Goal: Book appointment/travel/reservation

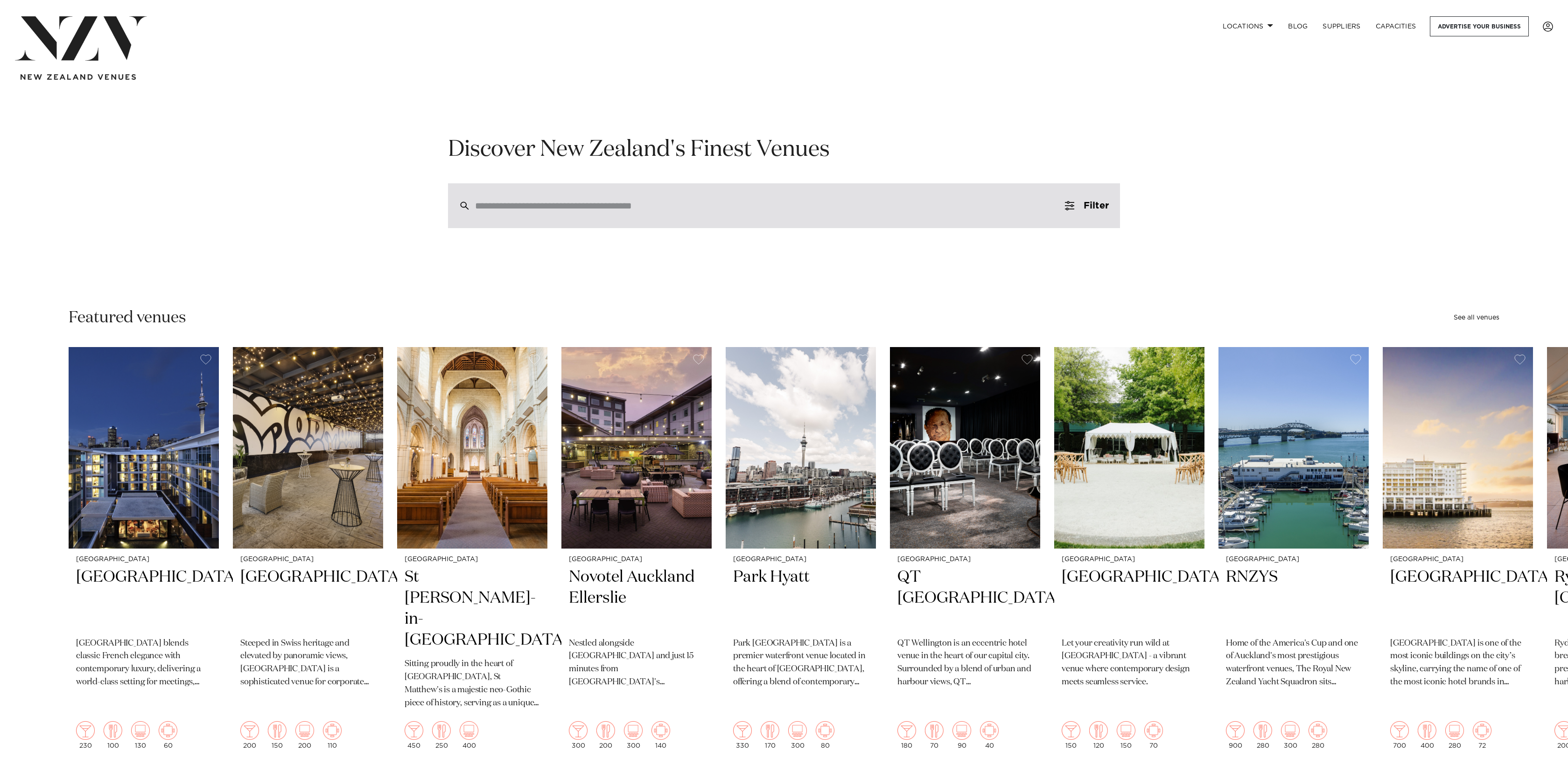
click at [621, 221] on div at bounding box center [784, 206] width 672 height 45
type input "*********"
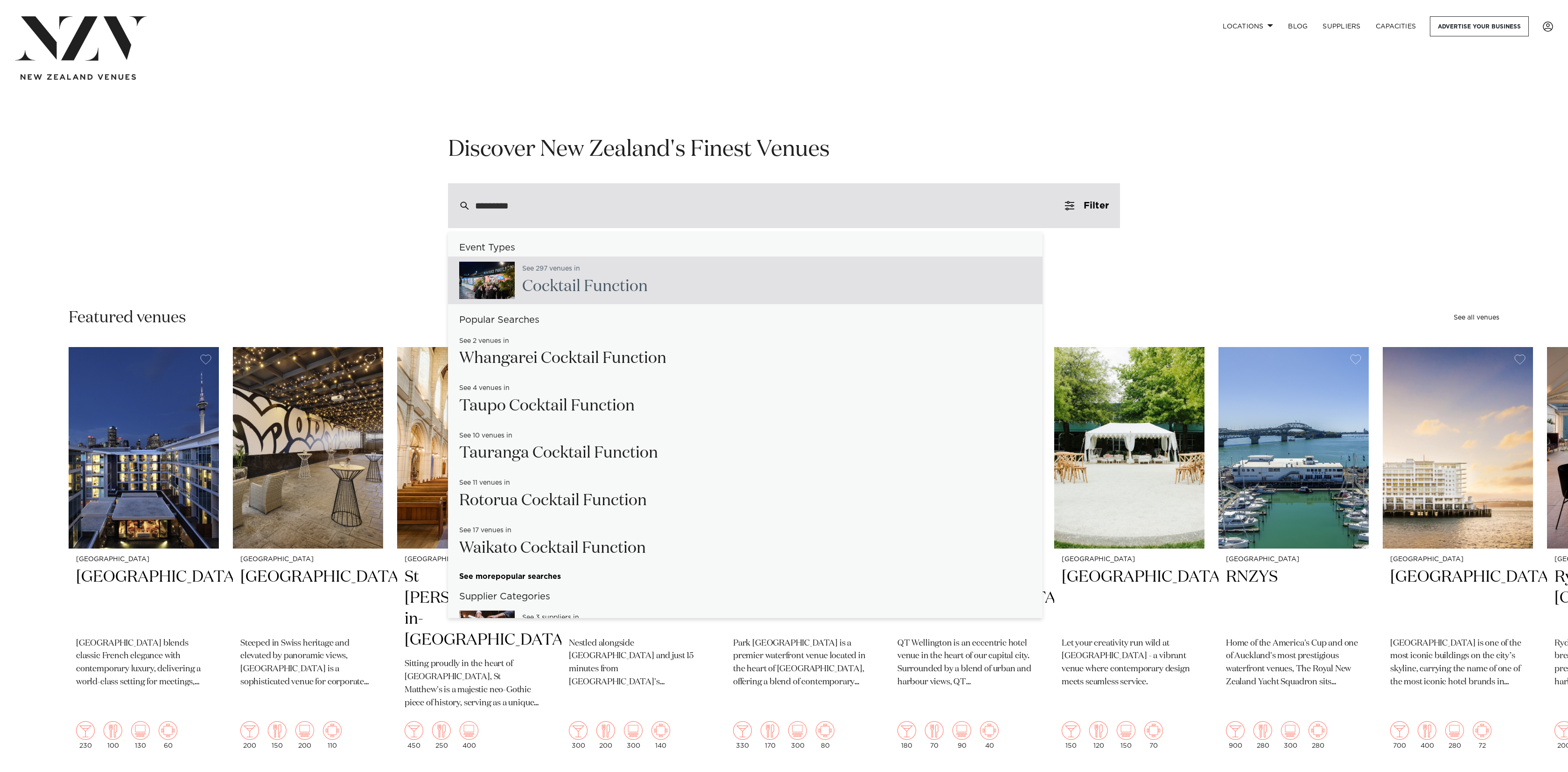
click at [600, 287] on h2 "Cocktail Function" at bounding box center [585, 287] width 125 height 21
type input "**********"
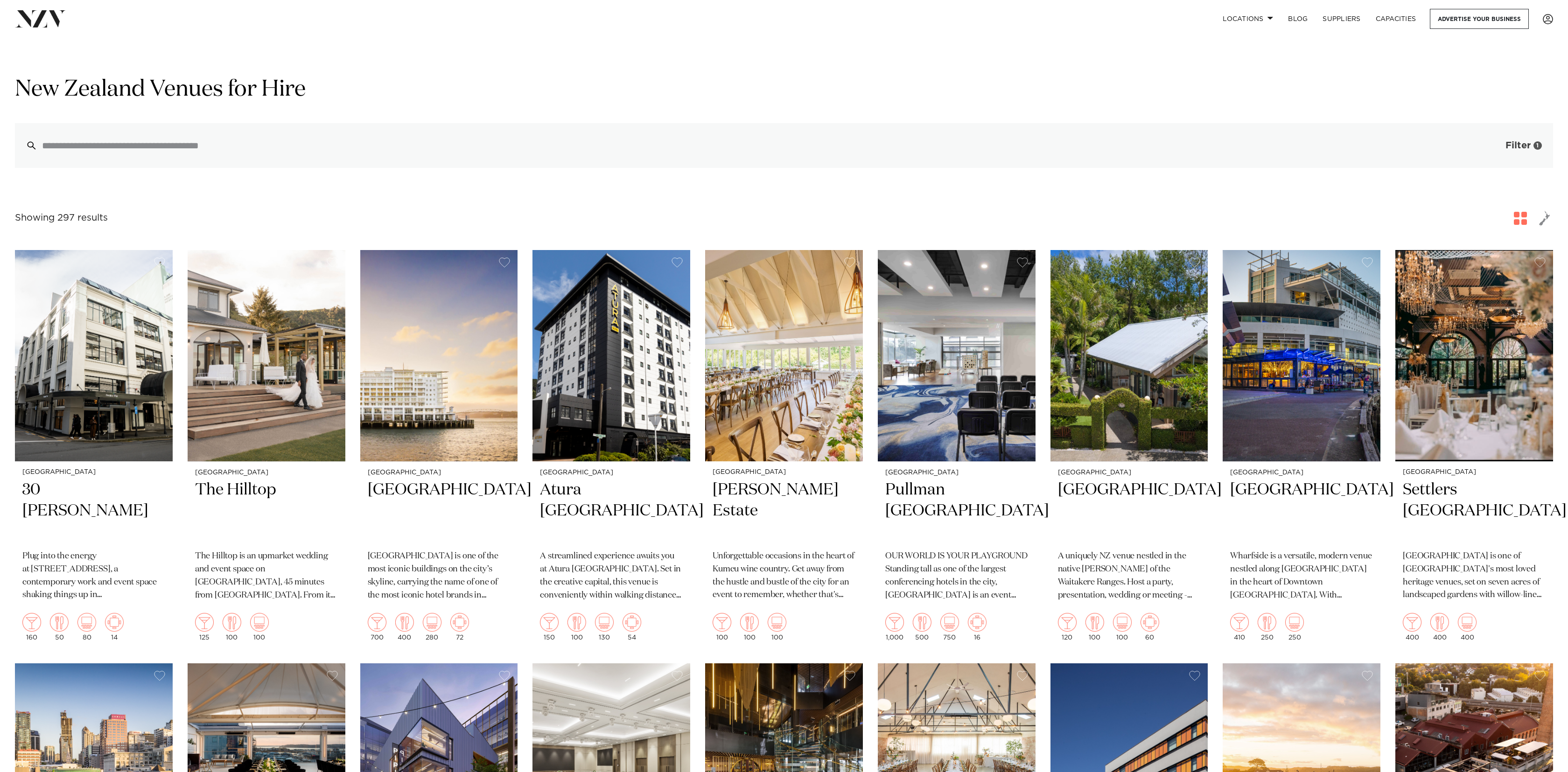
click at [1510, 143] on span "Filter" at bounding box center [1517, 145] width 25 height 9
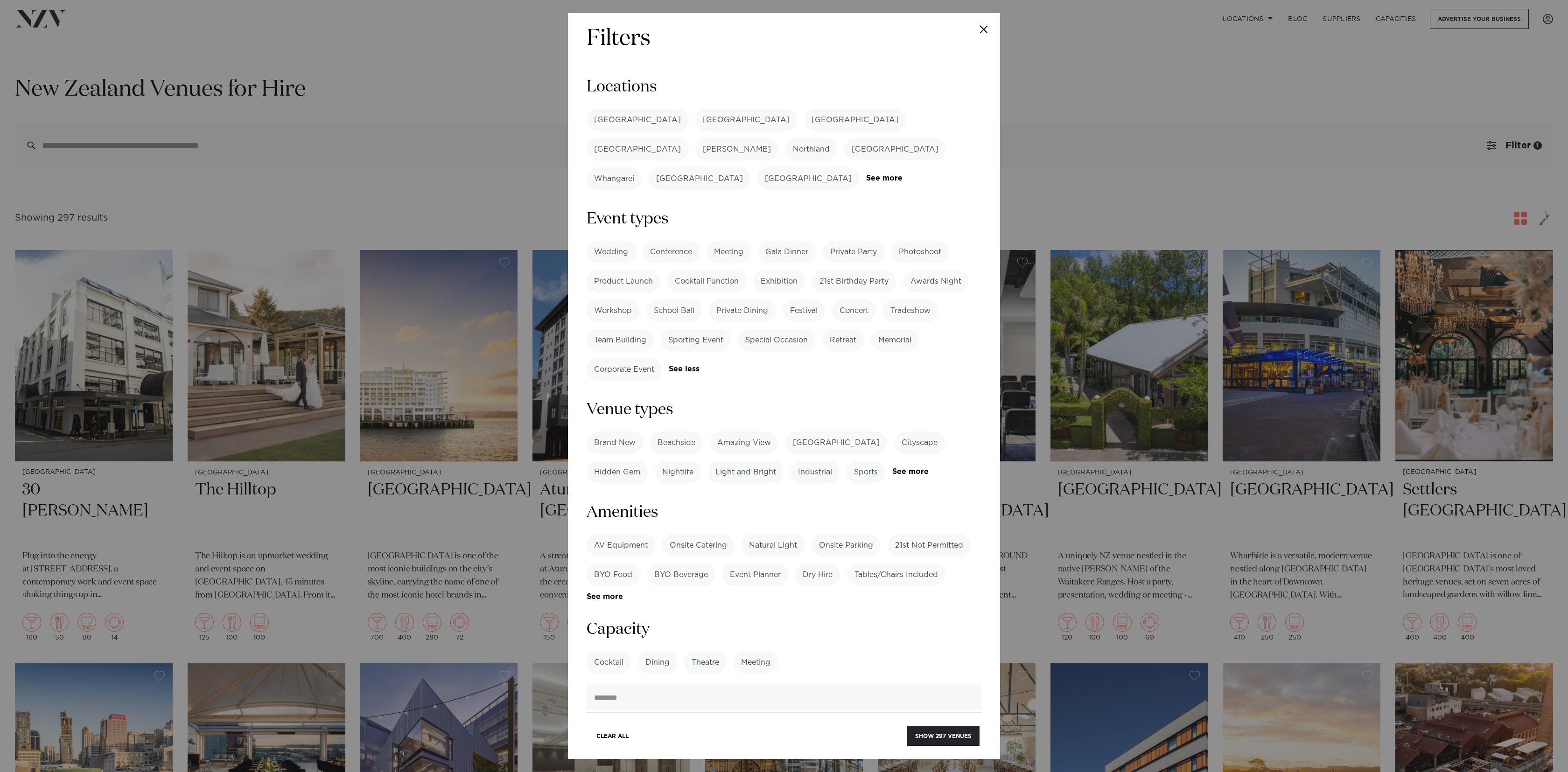
click at [606, 123] on label "[GEOGRAPHIC_DATA]" at bounding box center [637, 120] width 102 height 23
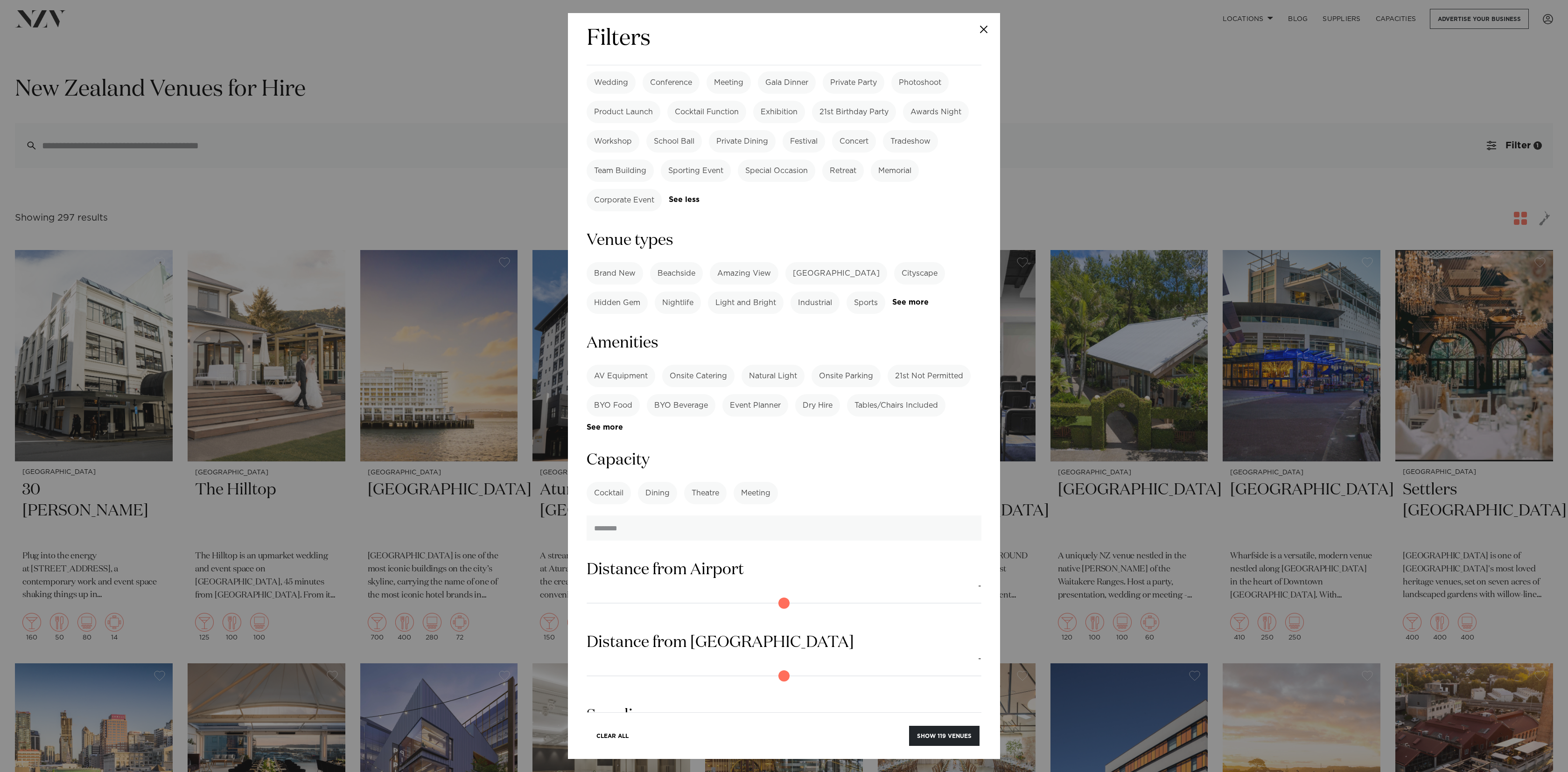
scroll to position [171, 0]
drag, startPoint x: 603, startPoint y: 466, endPoint x: 623, endPoint y: 498, distance: 37.7
click at [603, 481] on label "Cocktail" at bounding box center [609, 492] width 44 height 23
click at [623, 514] on input "number" at bounding box center [784, 526] width 395 height 25
type input "**"
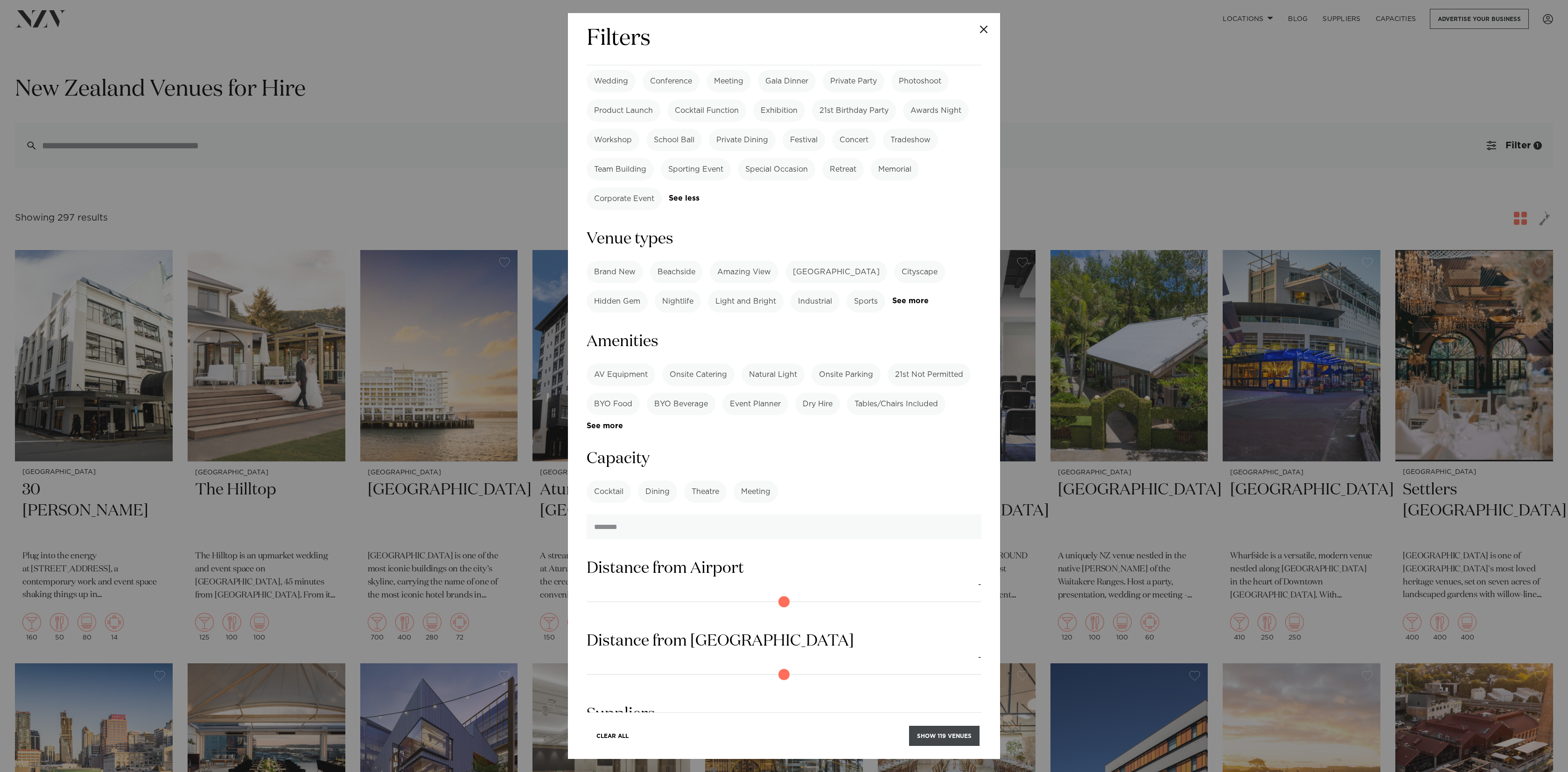
click at [931, 732] on button "Show 119 venues" at bounding box center [944, 735] width 71 height 20
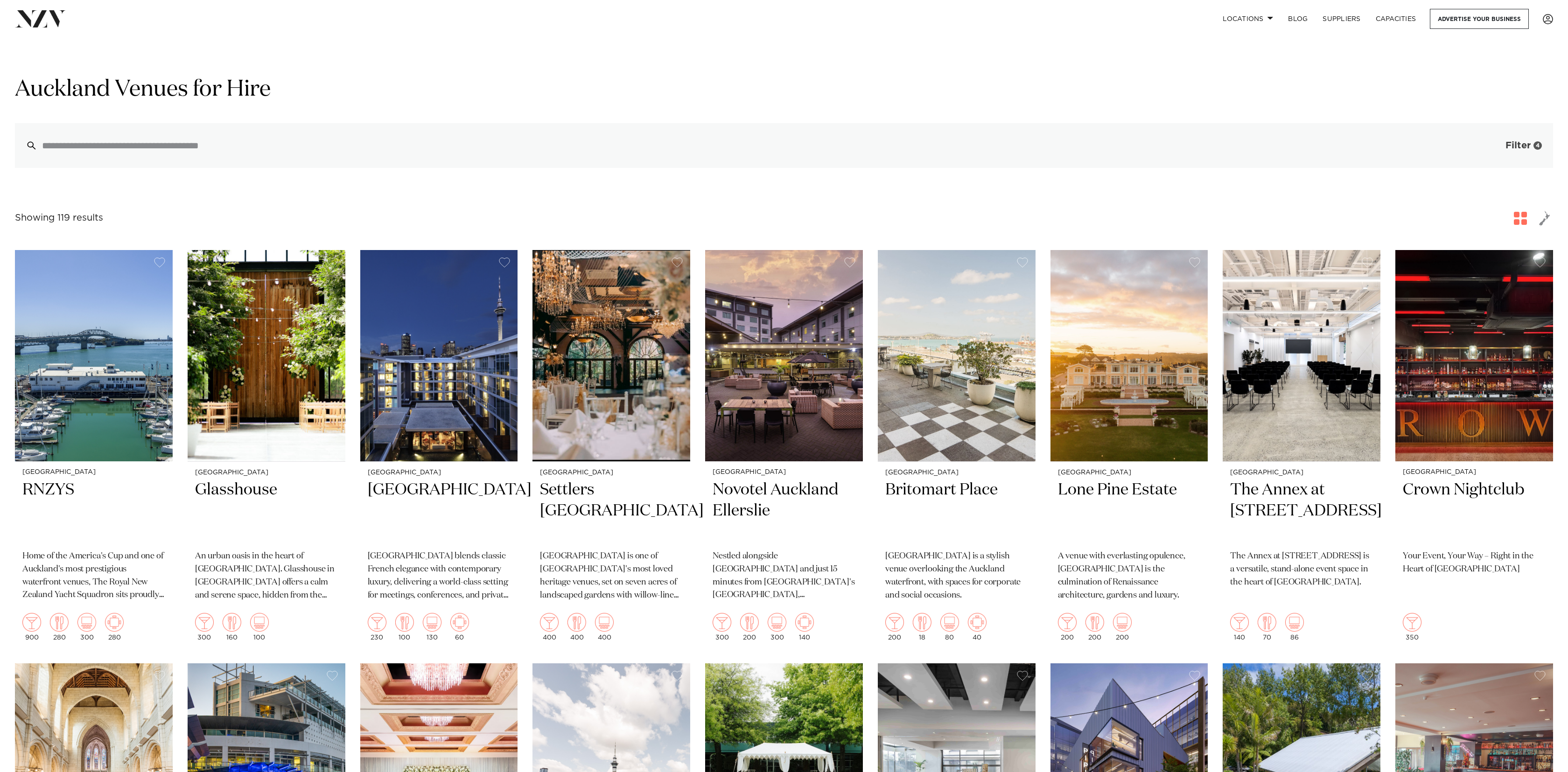
click at [1528, 145] on span "Filter" at bounding box center [1517, 145] width 25 height 9
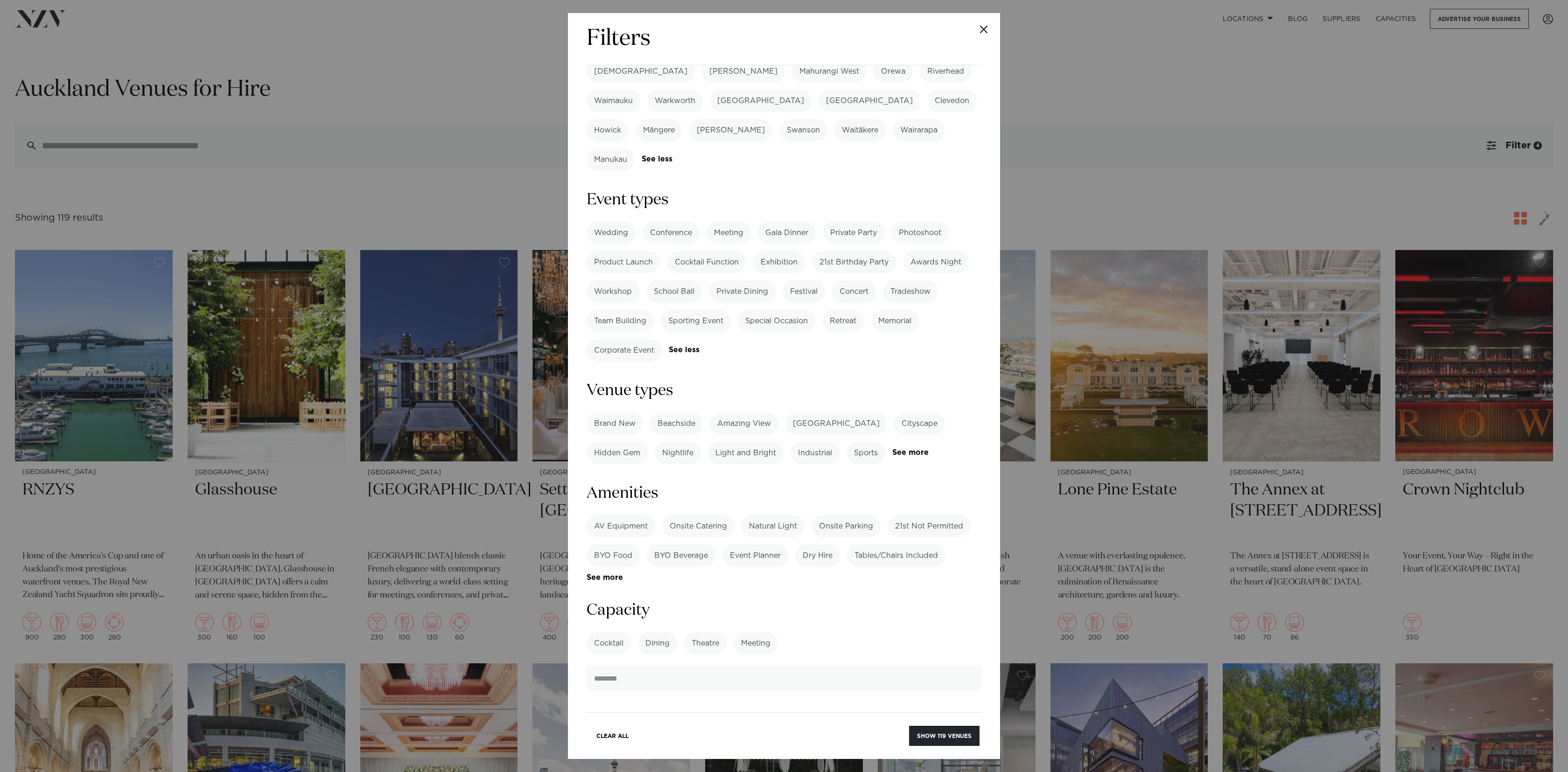
scroll to position [516, 0]
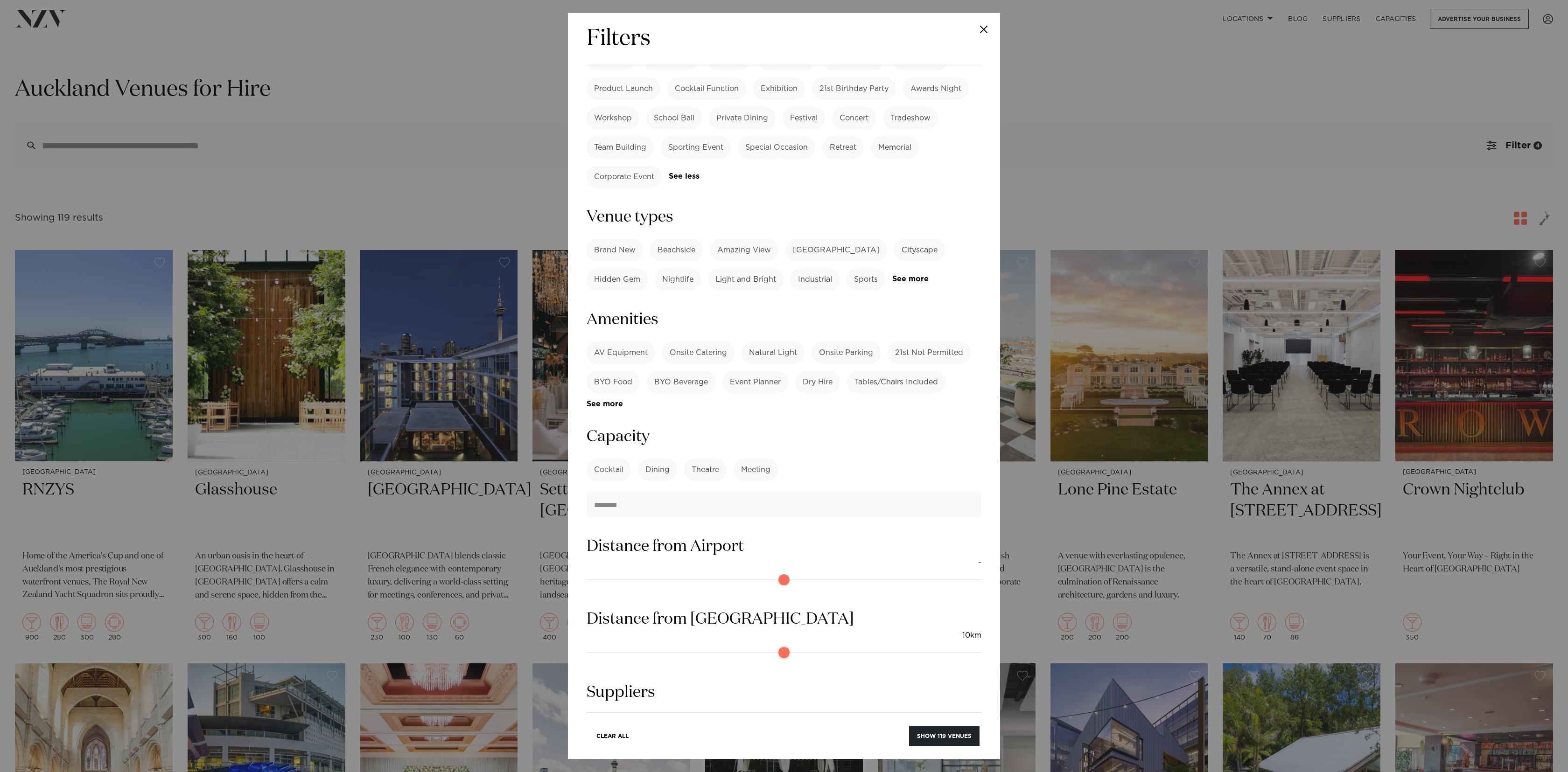
drag, startPoint x: 591, startPoint y: 546, endPoint x: 637, endPoint y: 548, distance: 46.0
type input "**"
click at [637, 645] on input "range" at bounding box center [784, 652] width 395 height 15
click at [939, 736] on button "Show 80 venues" at bounding box center [944, 735] width 70 height 20
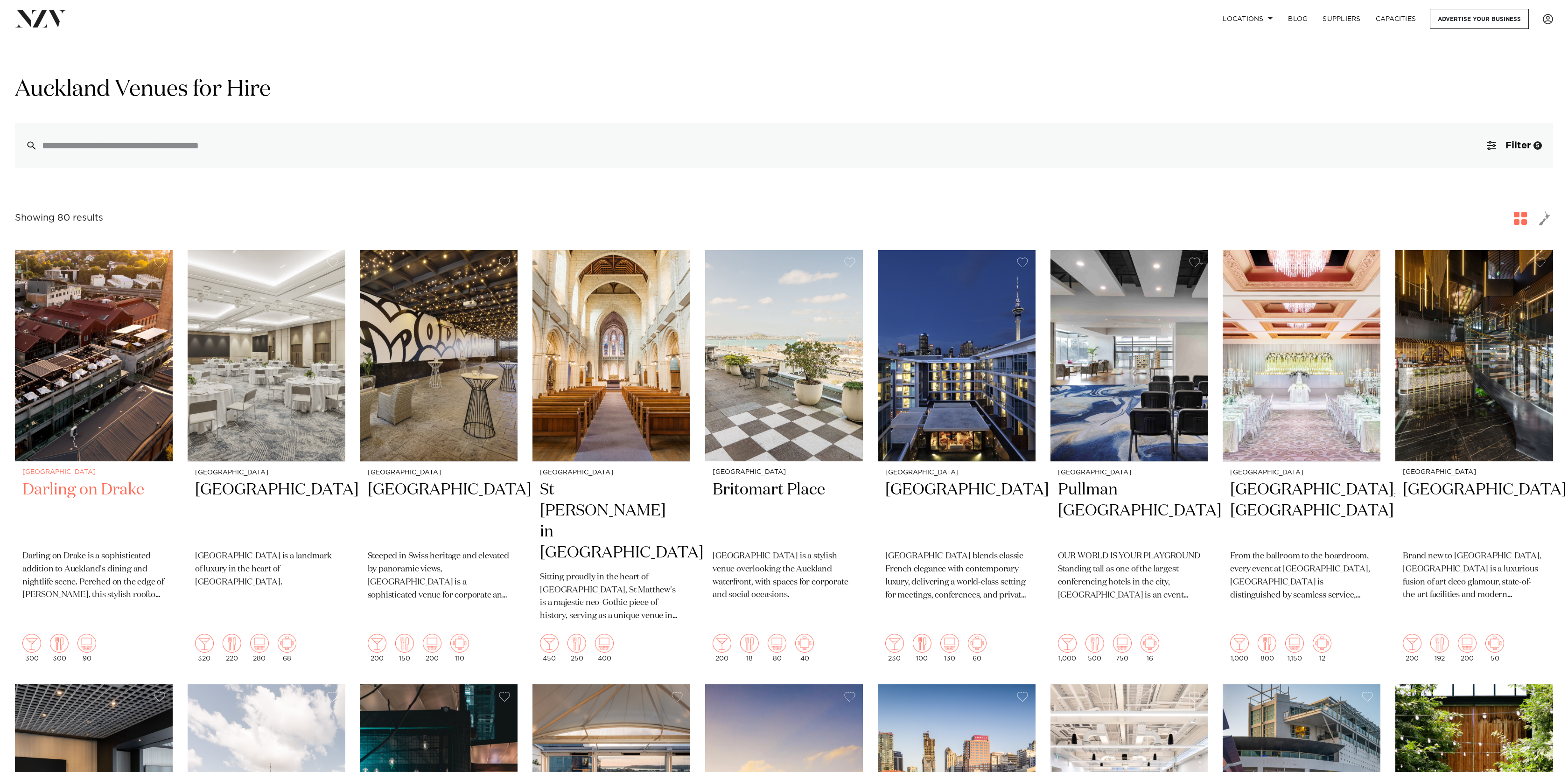
click at [54, 375] on img at bounding box center [94, 355] width 158 height 211
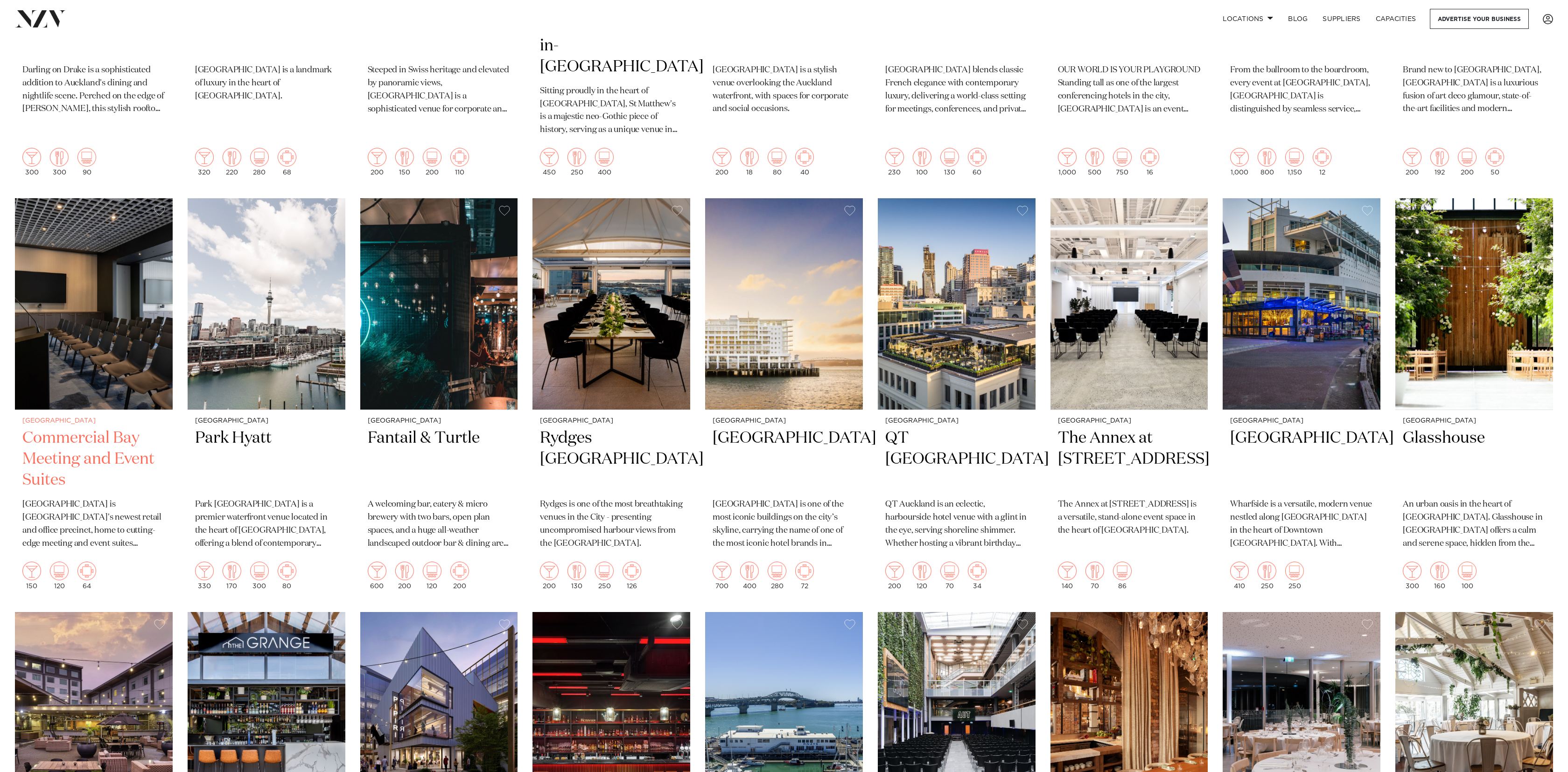
scroll to position [487, 0]
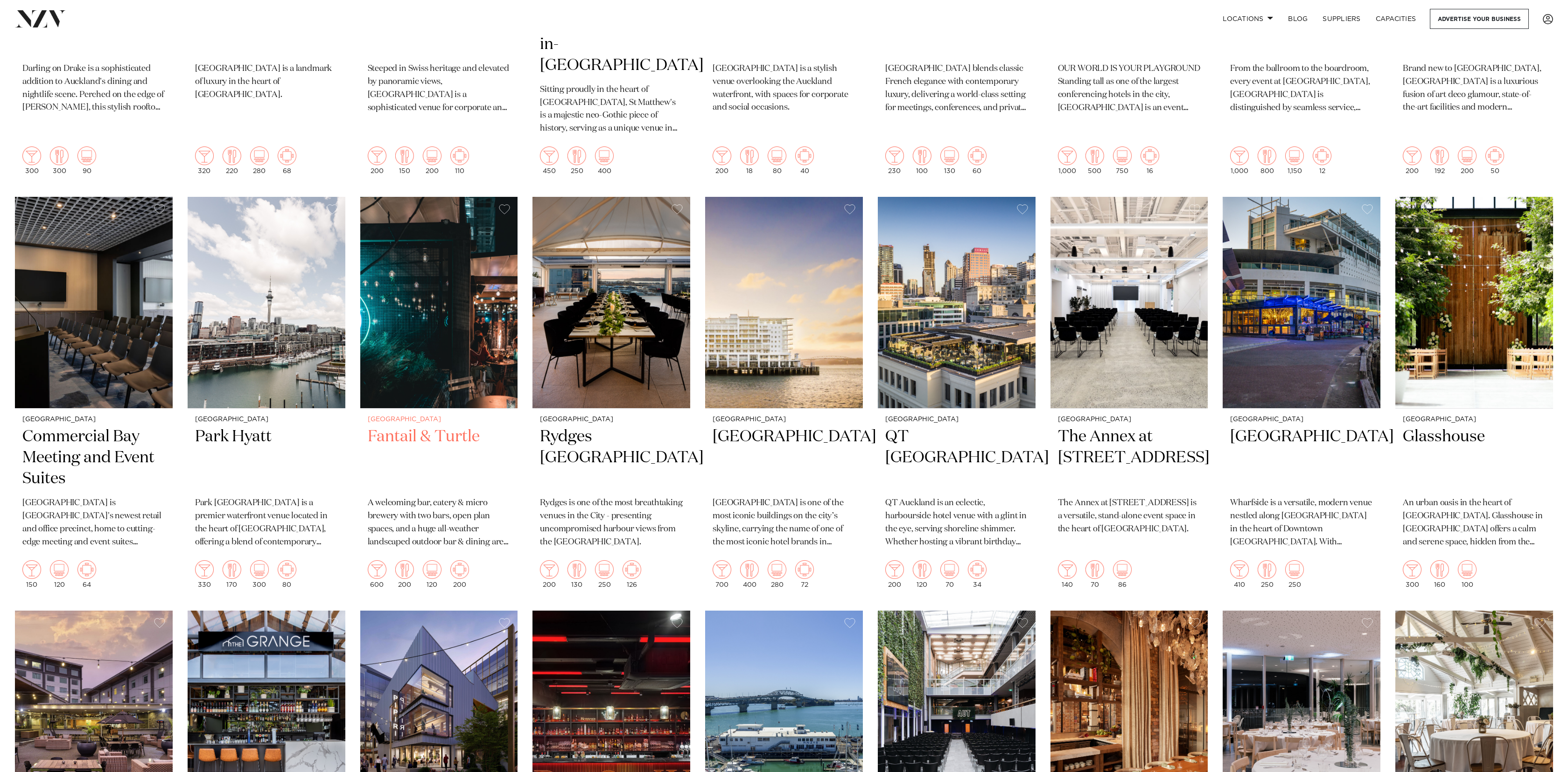
click at [435, 321] on img at bounding box center [439, 302] width 158 height 211
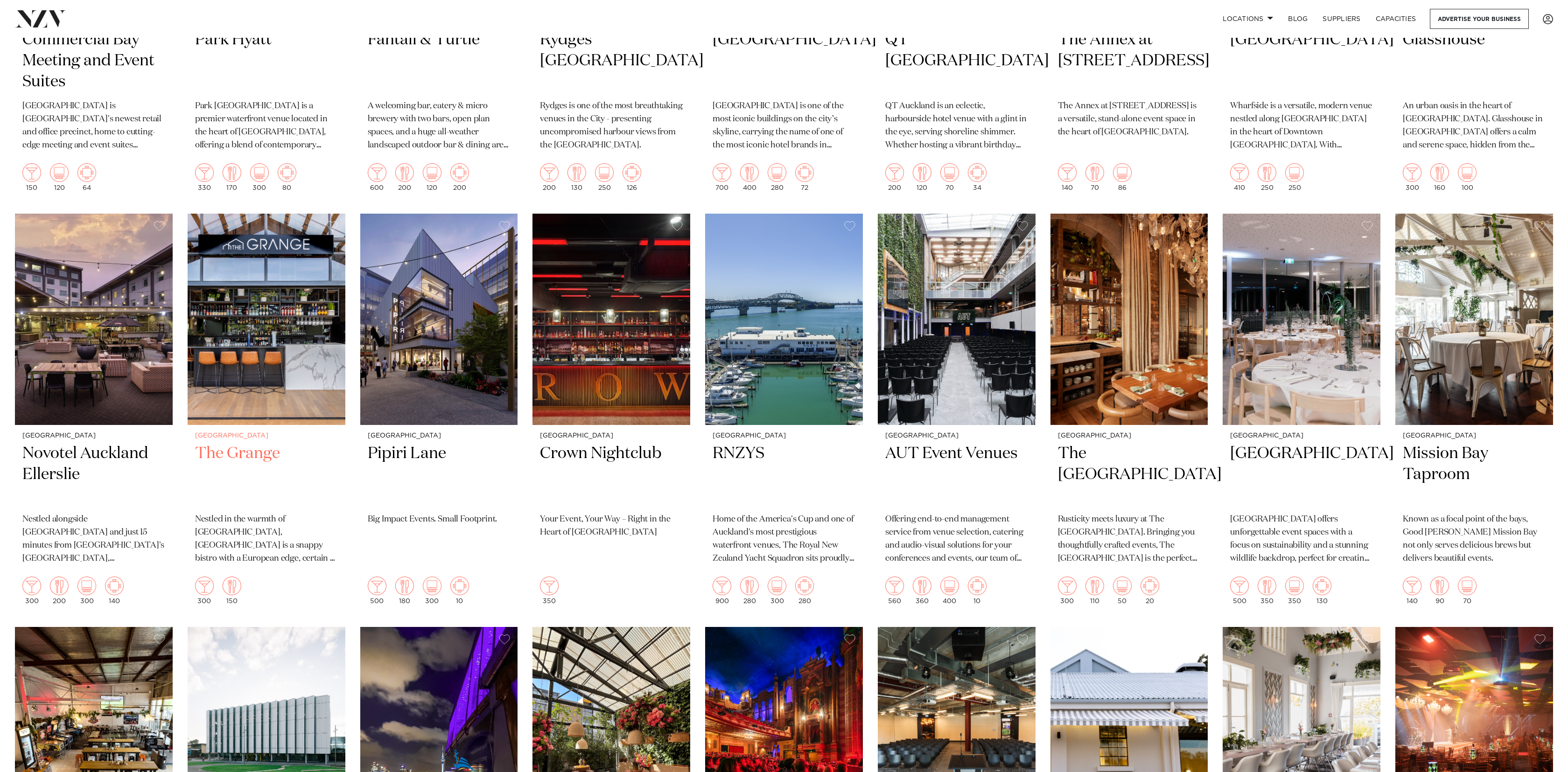
scroll to position [895, 0]
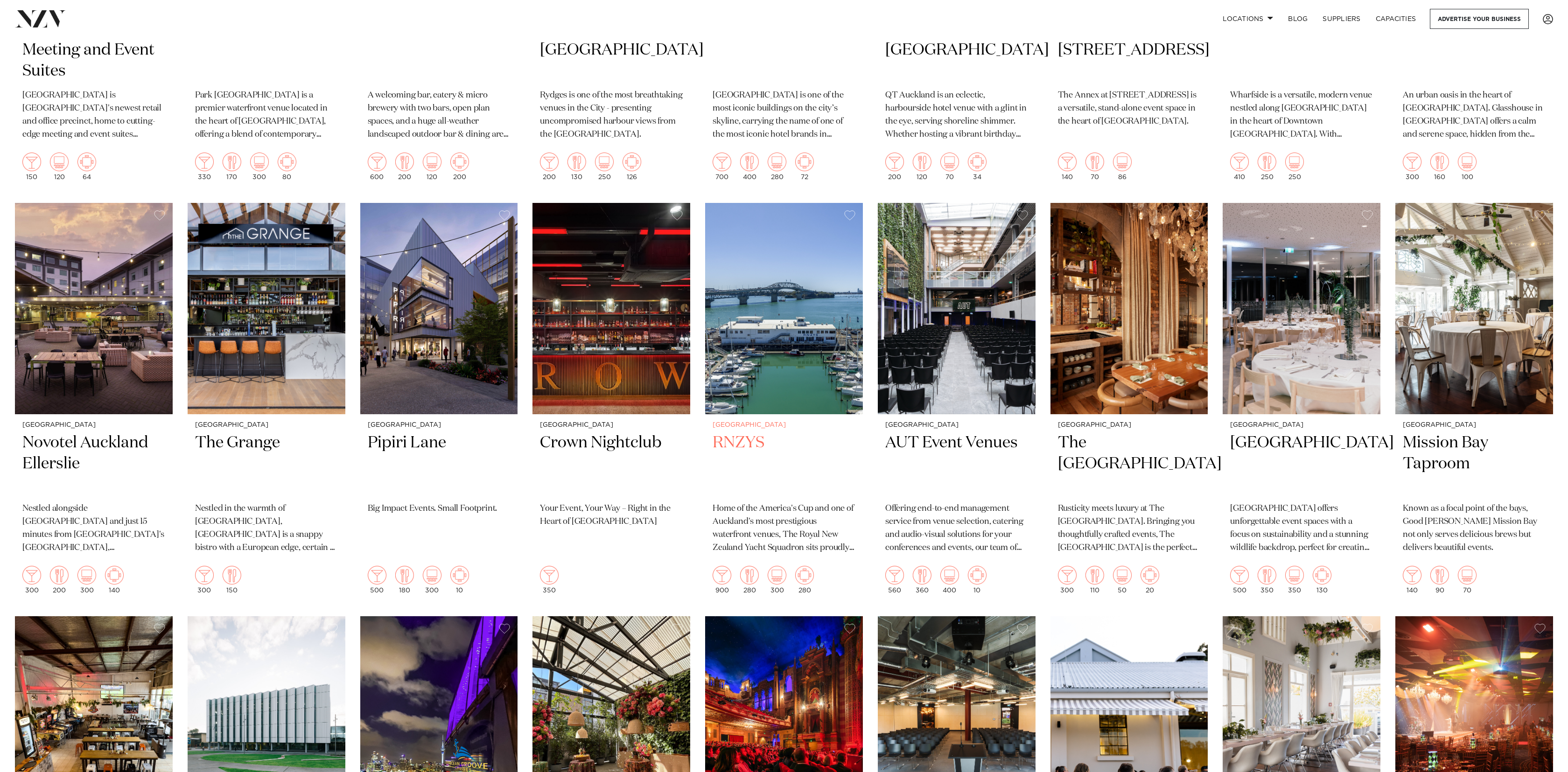
click at [804, 319] on img at bounding box center [783, 308] width 158 height 211
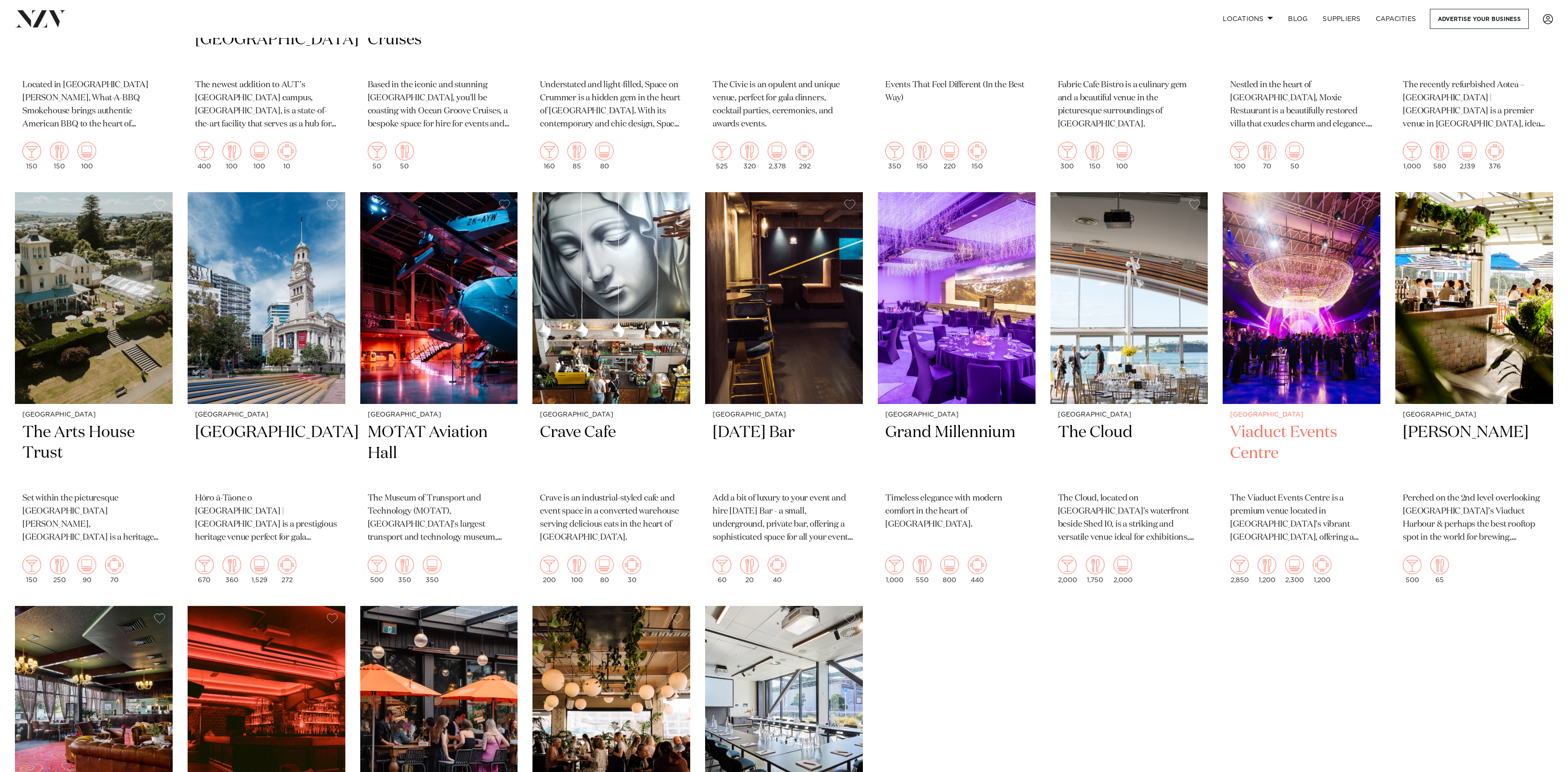
scroll to position [1730, 0]
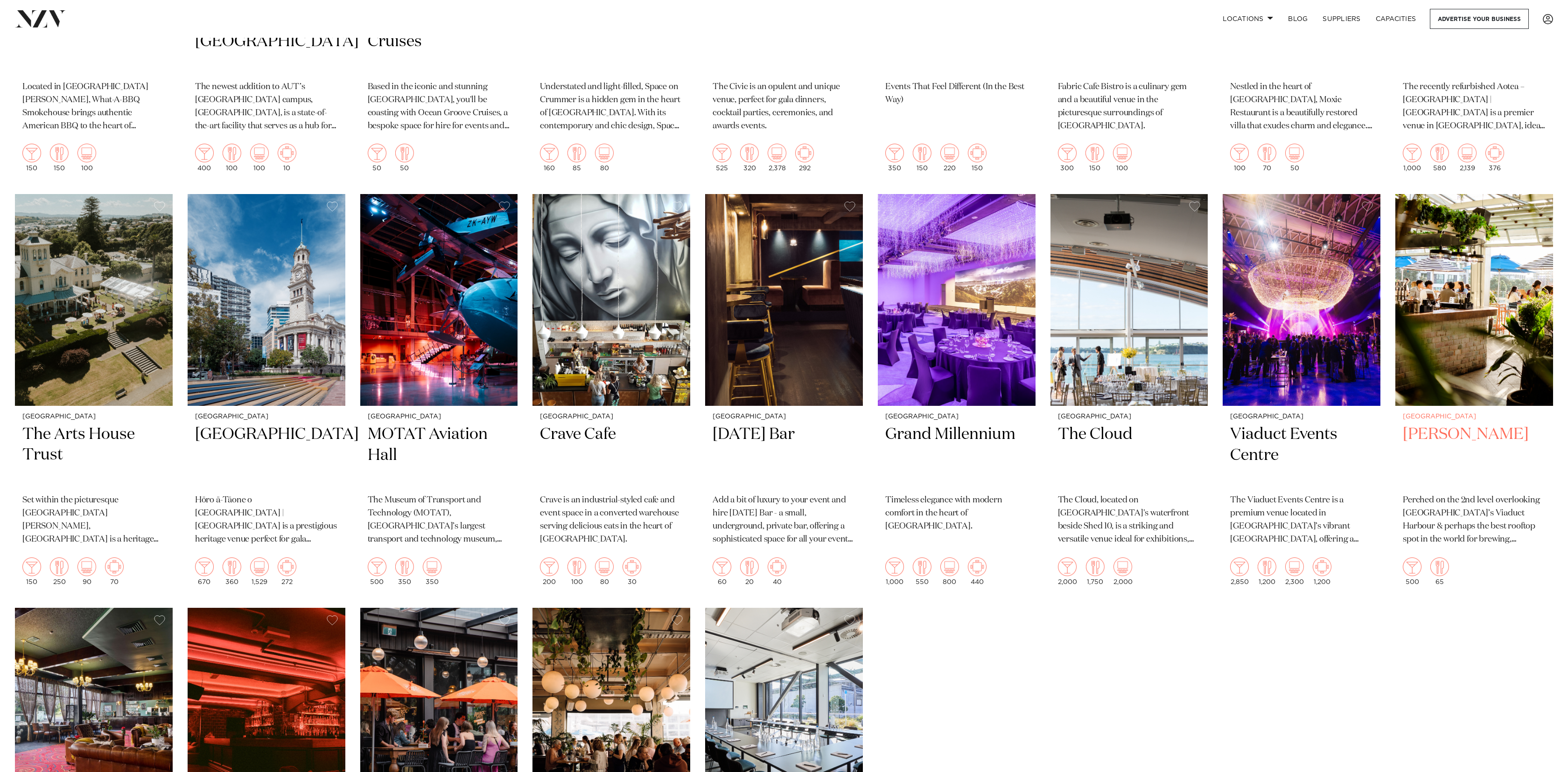
click at [1495, 232] on img at bounding box center [1474, 299] width 158 height 211
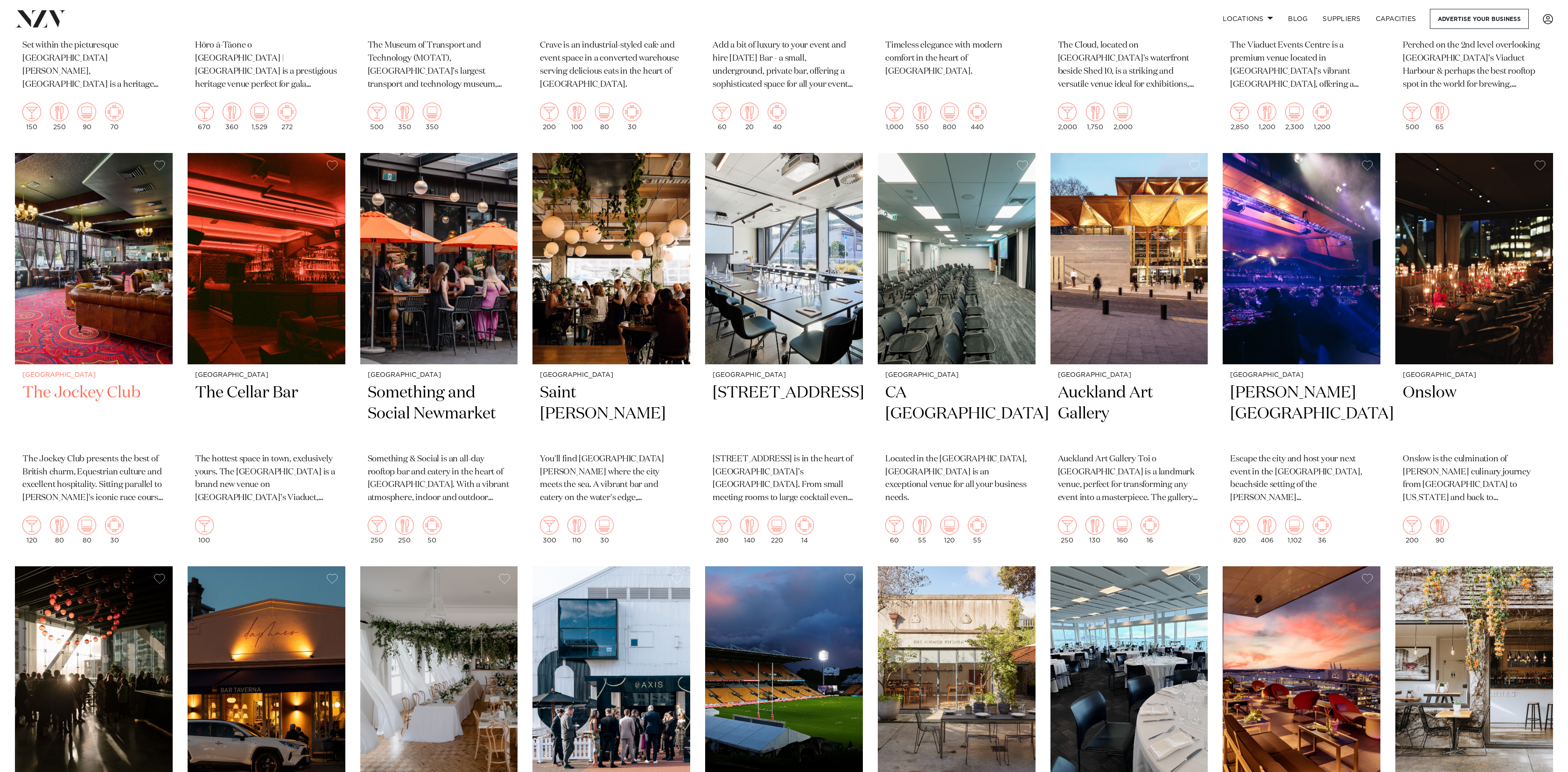
scroll to position [2188, 0]
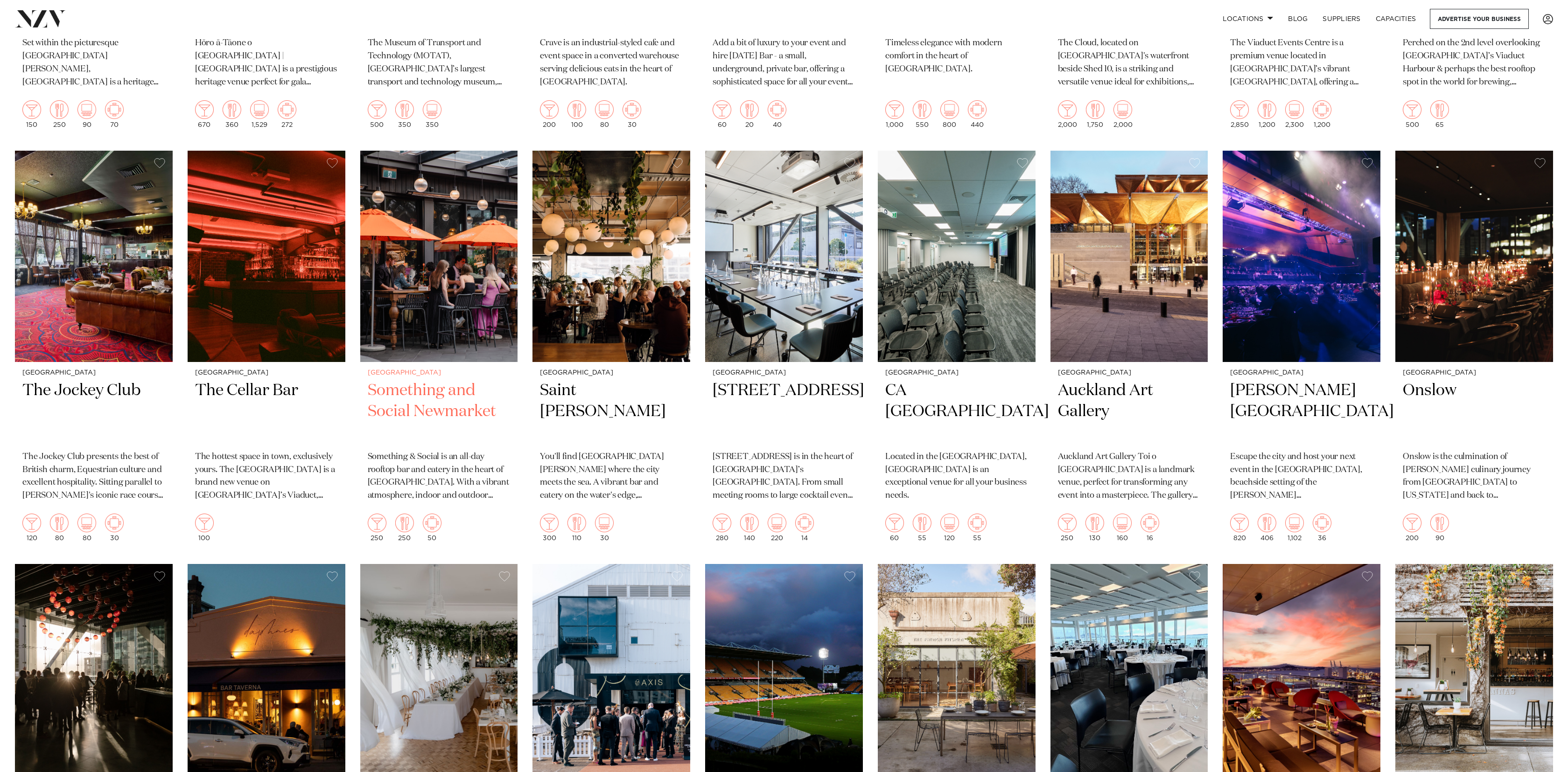
click at [444, 271] on img at bounding box center [439, 256] width 158 height 211
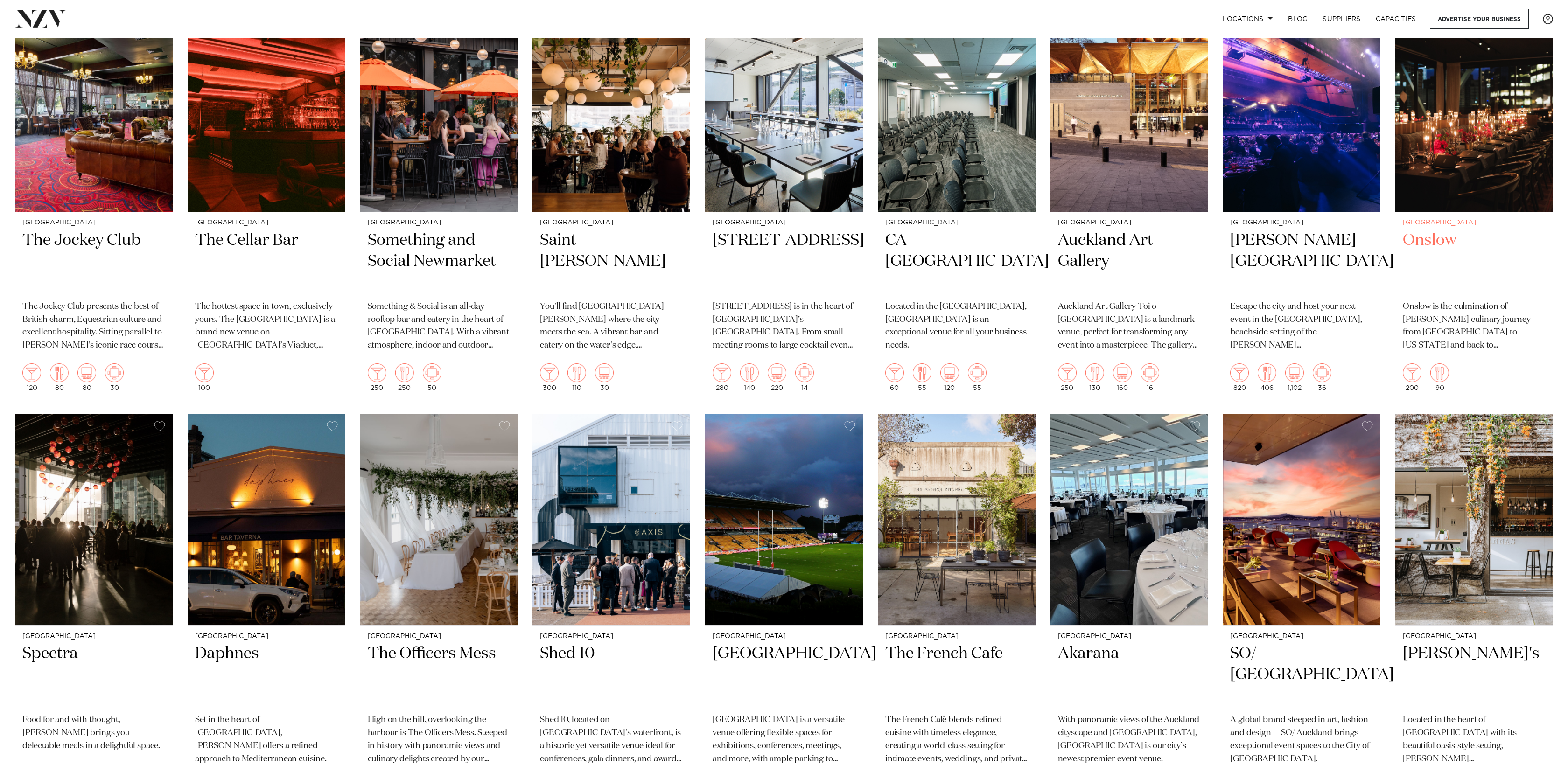
scroll to position [2338, 0]
click at [247, 538] on img at bounding box center [266, 518] width 158 height 211
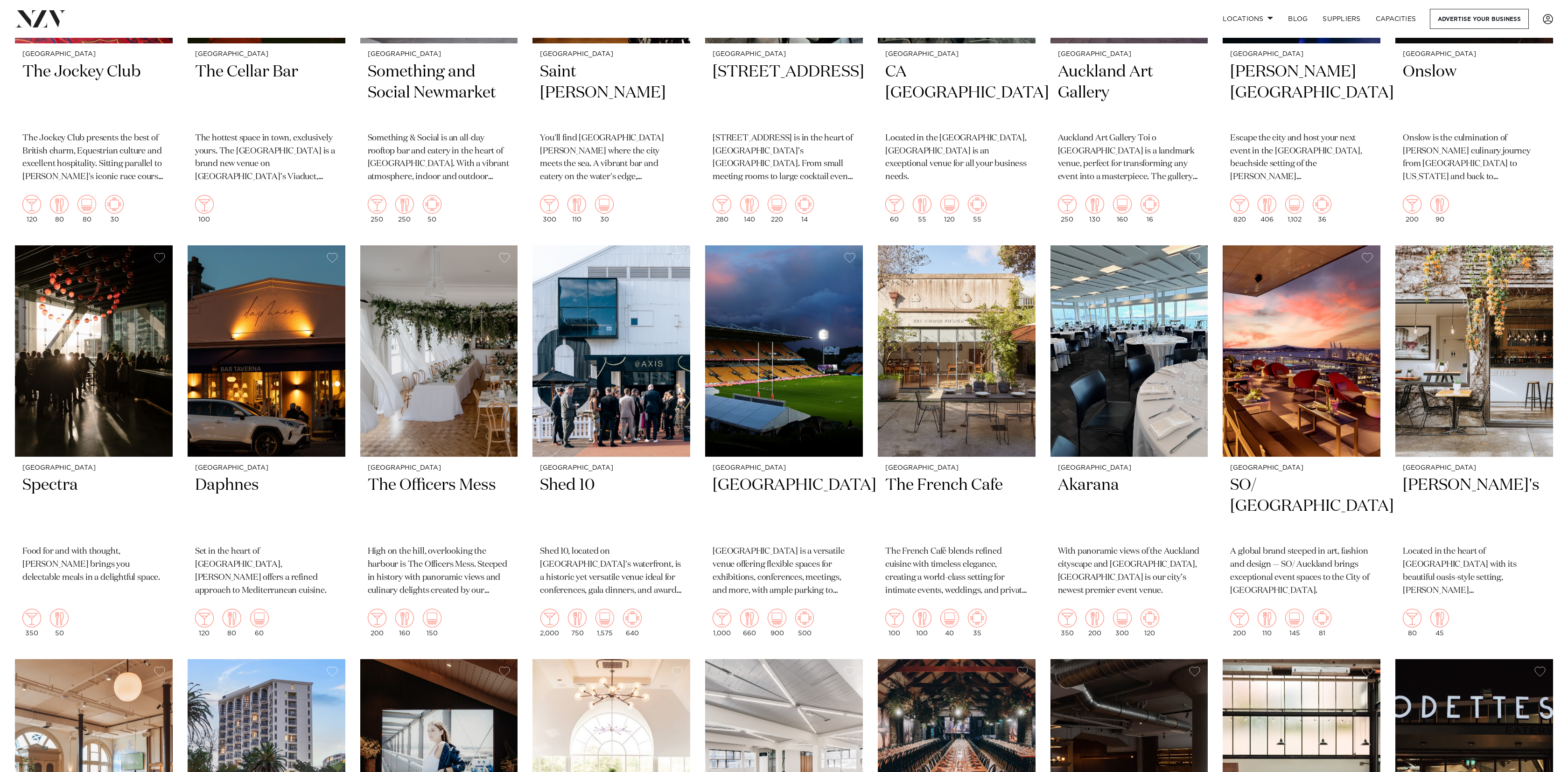
scroll to position [2530, 0]
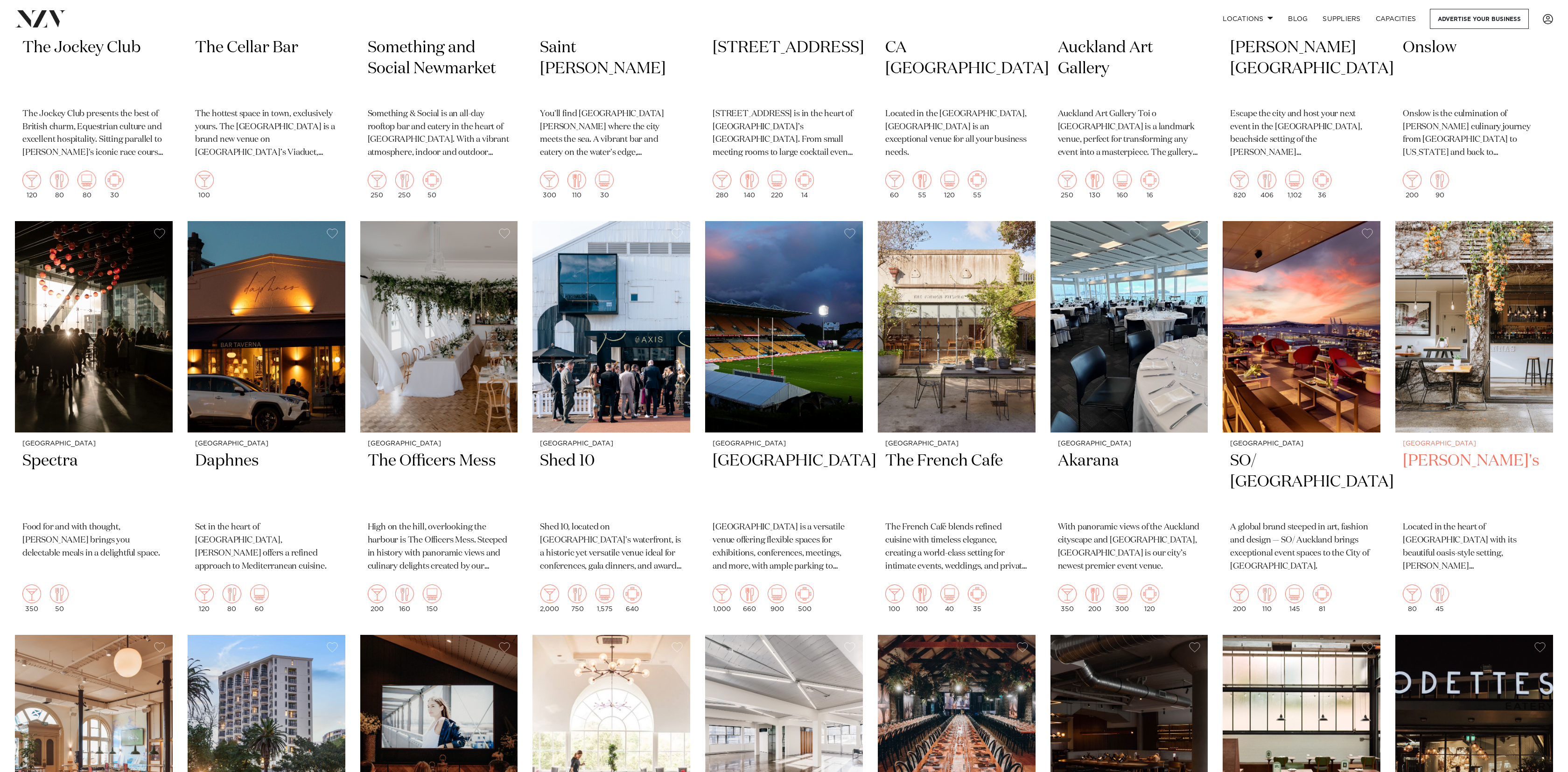
click at [1485, 315] on img at bounding box center [1474, 326] width 158 height 211
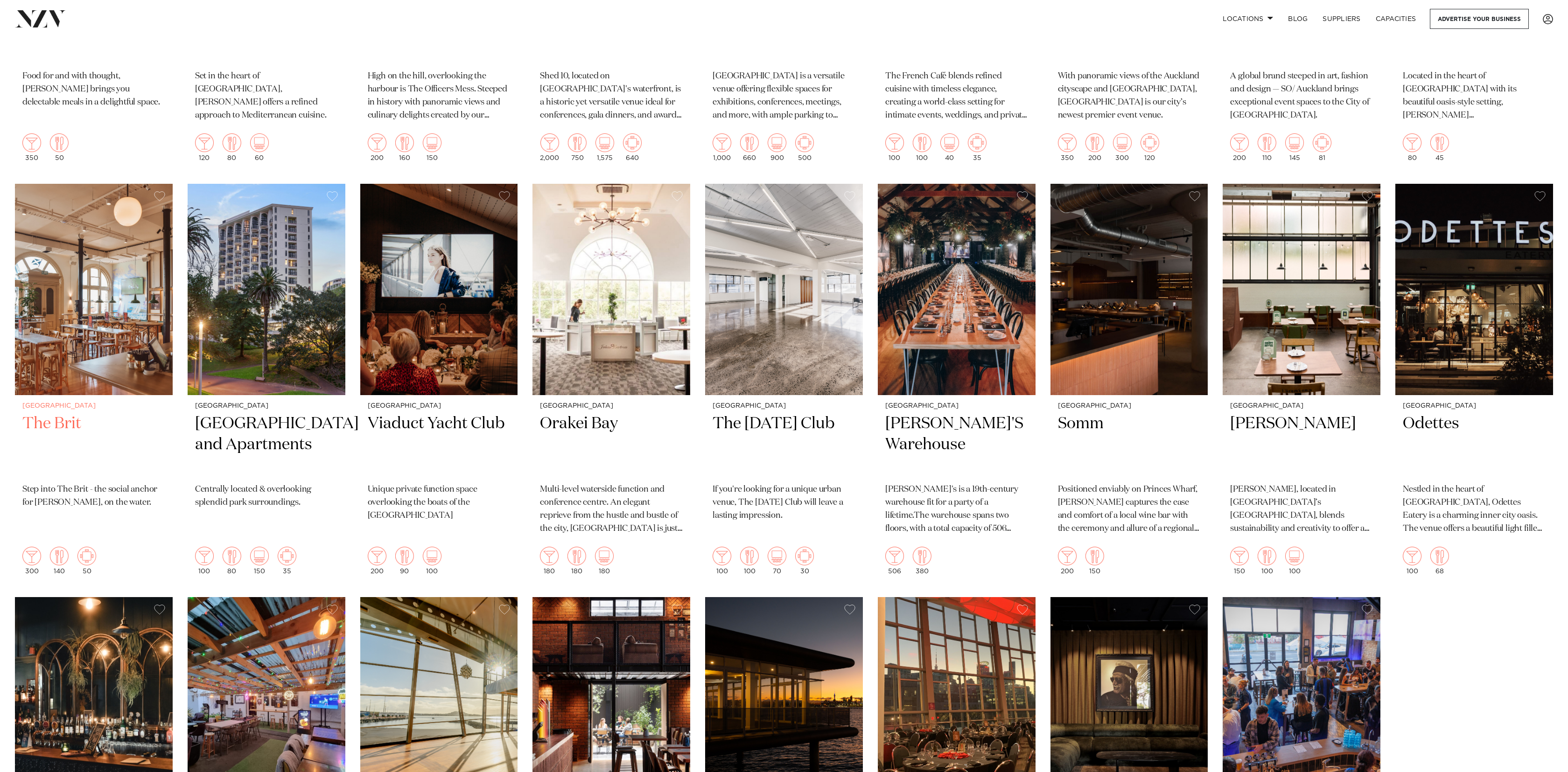
scroll to position [2982, 0]
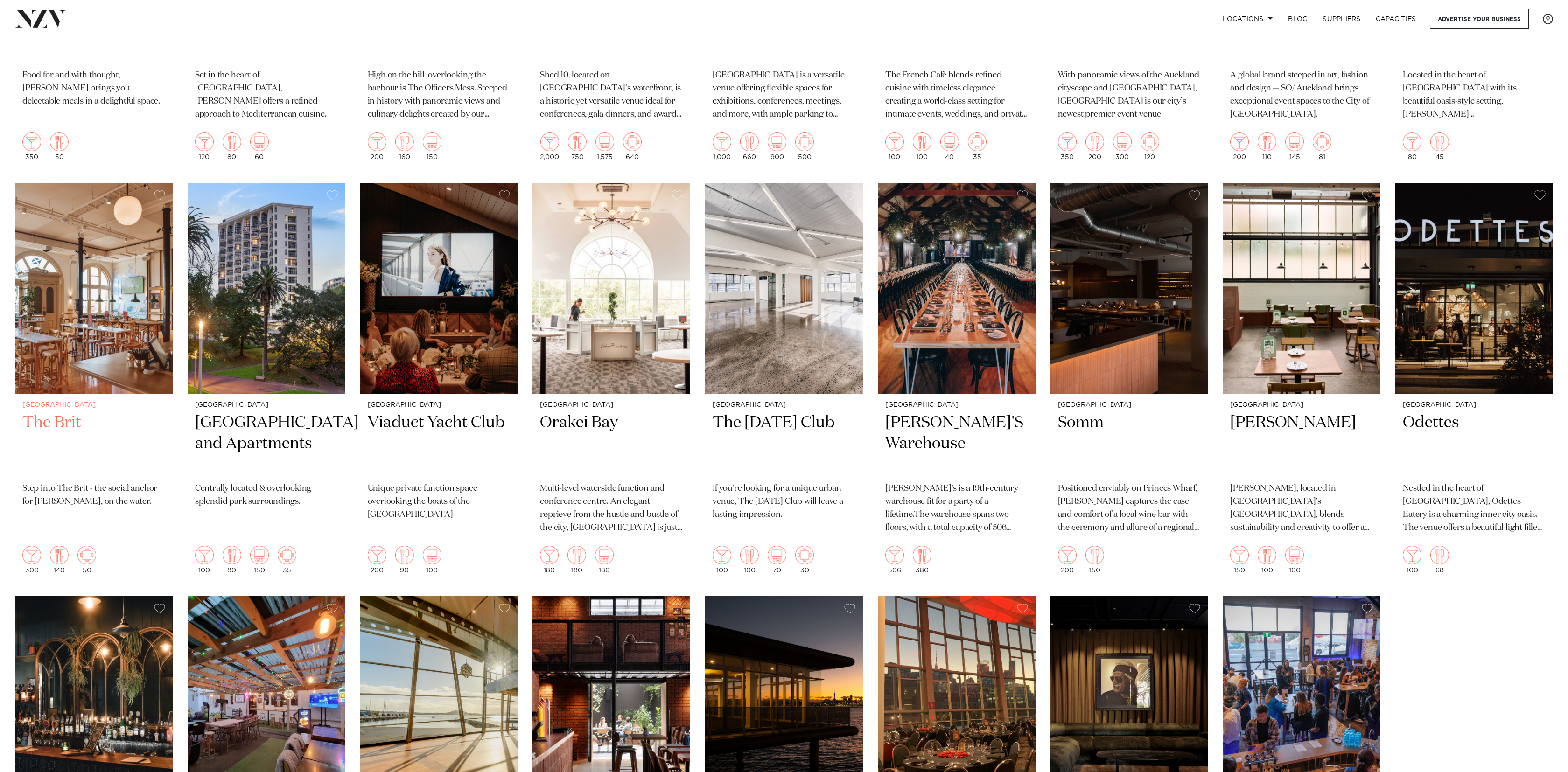
click at [67, 319] on img at bounding box center [94, 288] width 158 height 211
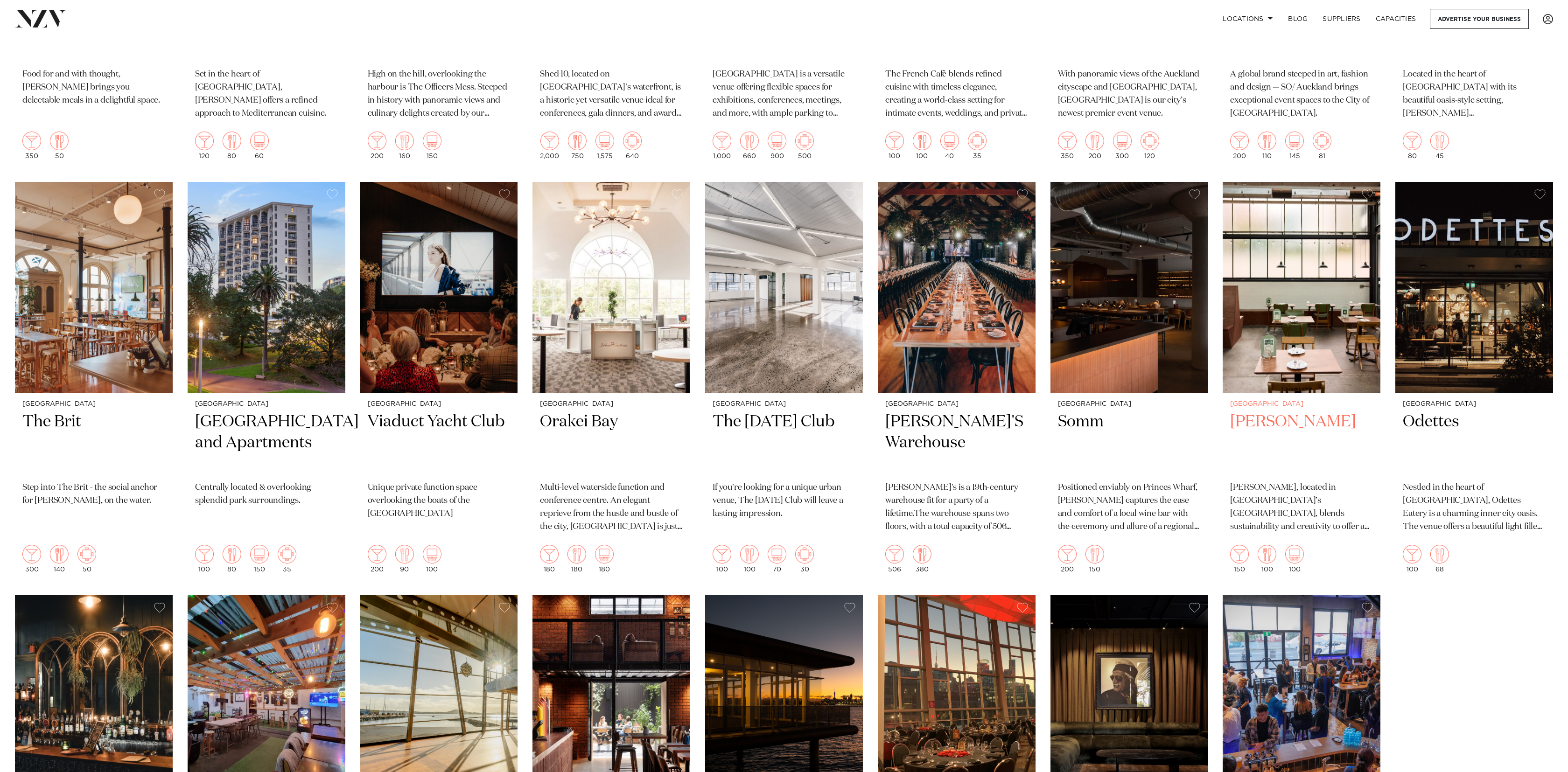
click at [1373, 276] on img at bounding box center [1301, 287] width 158 height 211
click at [1497, 290] on img at bounding box center [1474, 287] width 158 height 211
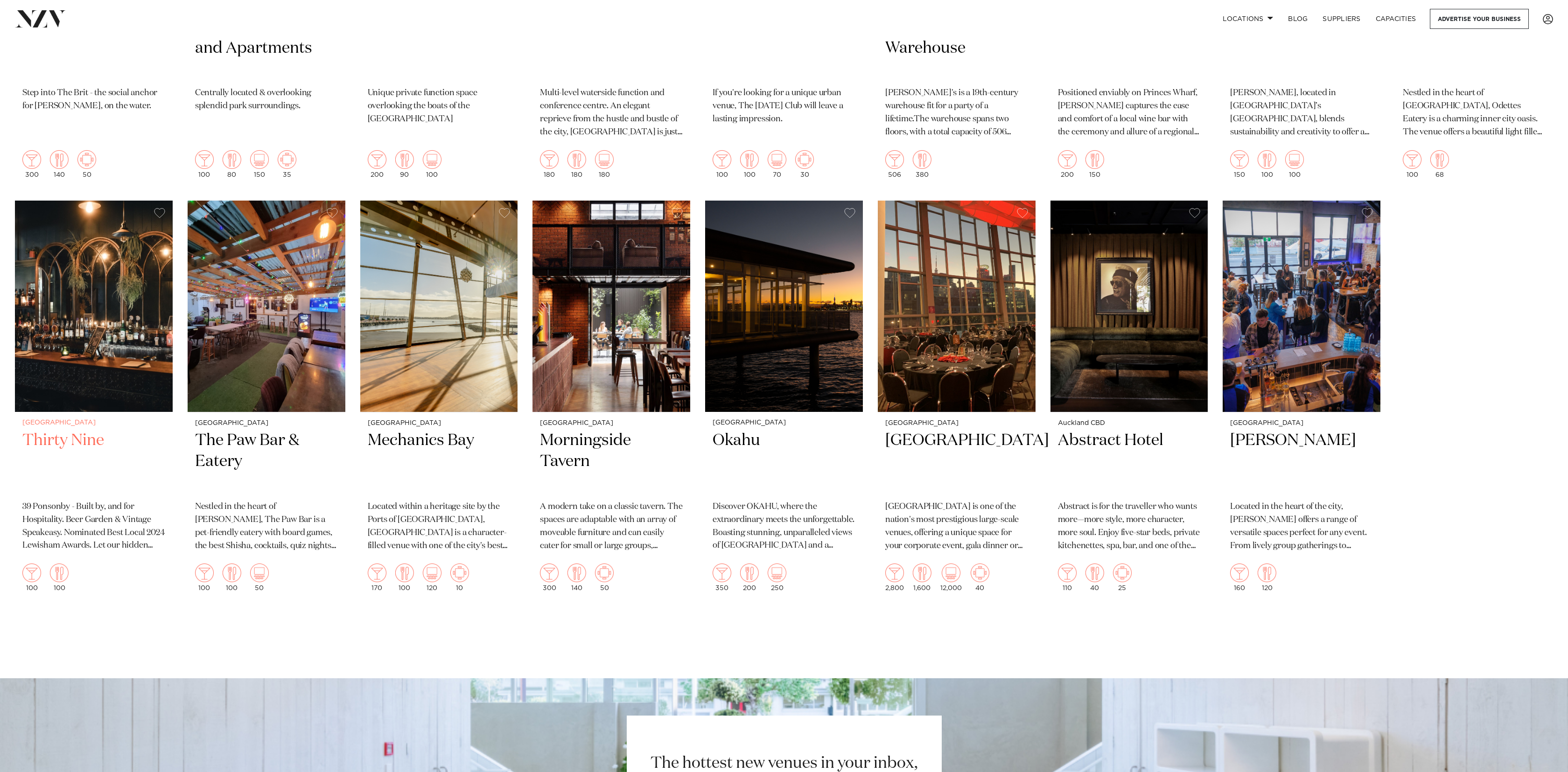
scroll to position [3379, 0]
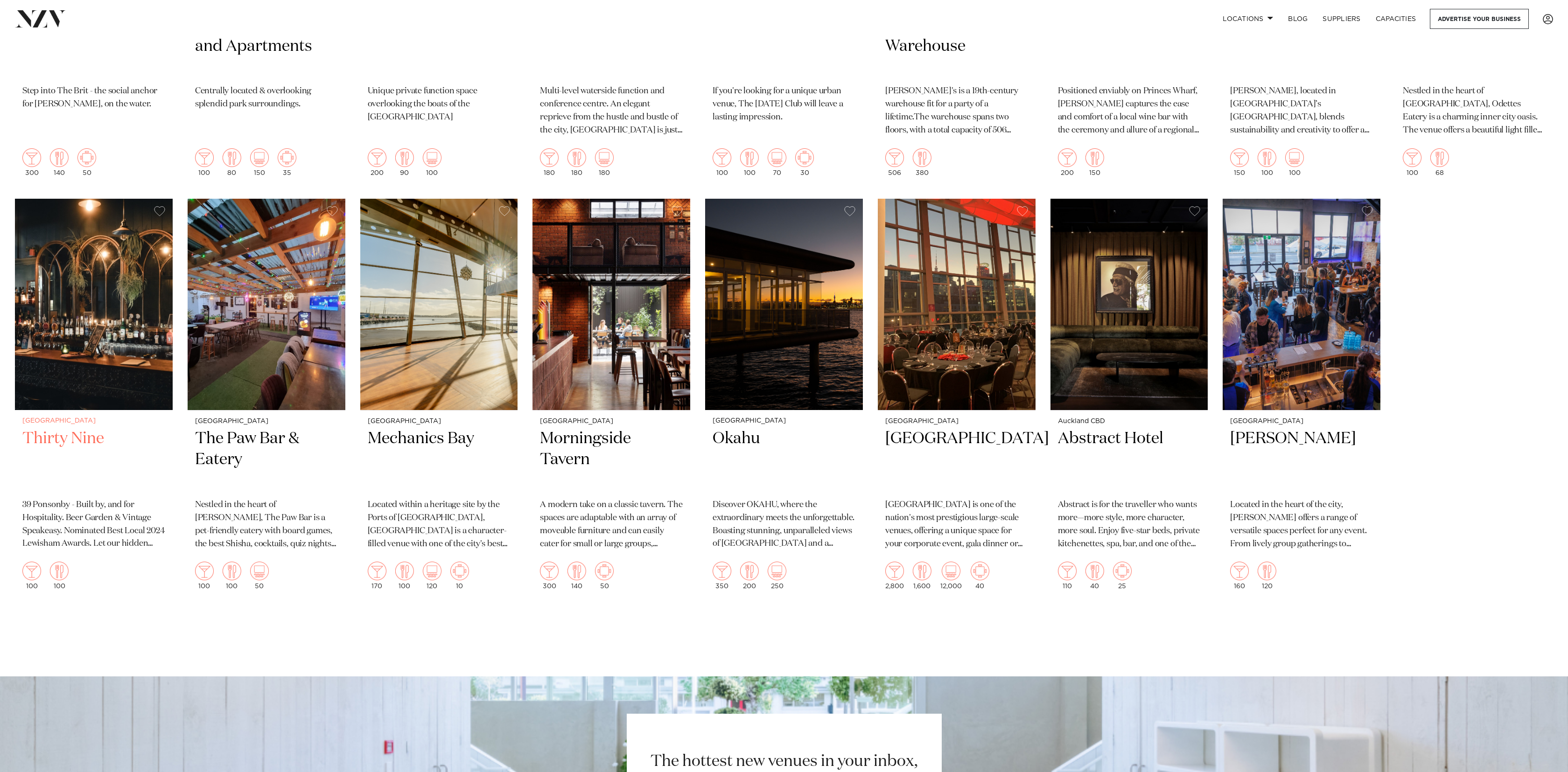
click at [57, 330] on img at bounding box center [94, 304] width 158 height 211
click at [1106, 306] on img at bounding box center [1129, 304] width 158 height 211
